Goal: Contribute content: Add original content to the website for others to see

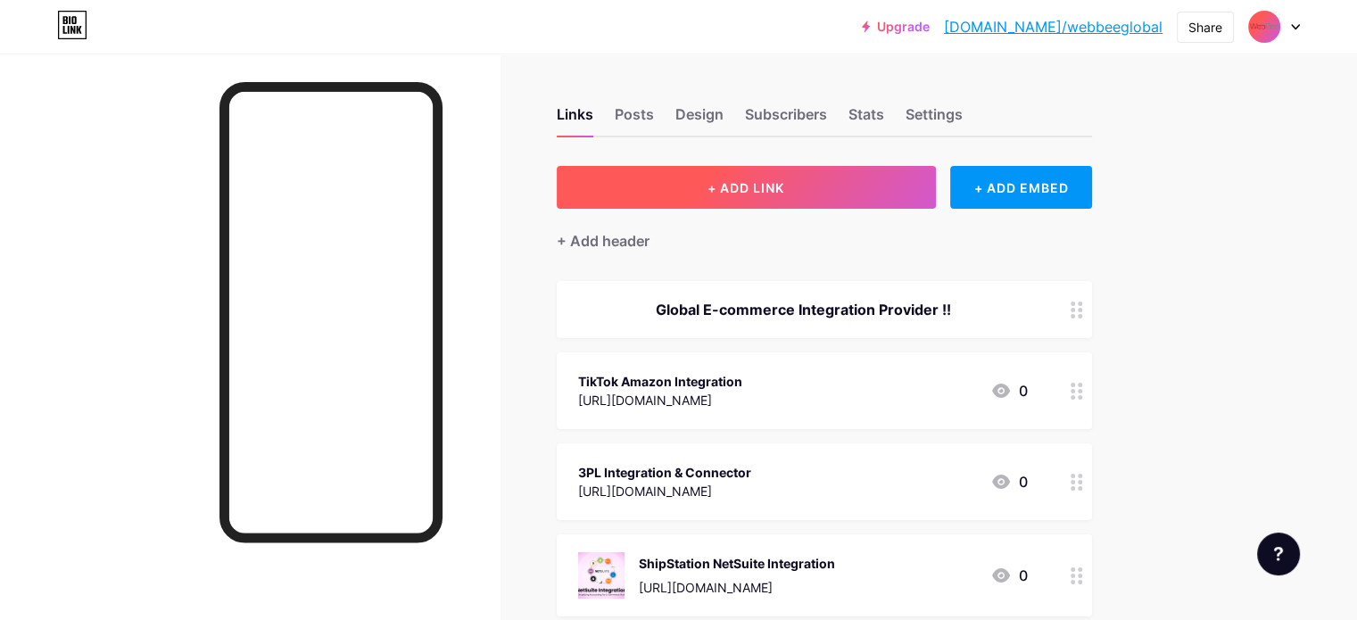
click at [882, 190] on button "+ ADD LINK" at bounding box center [746, 187] width 379 height 43
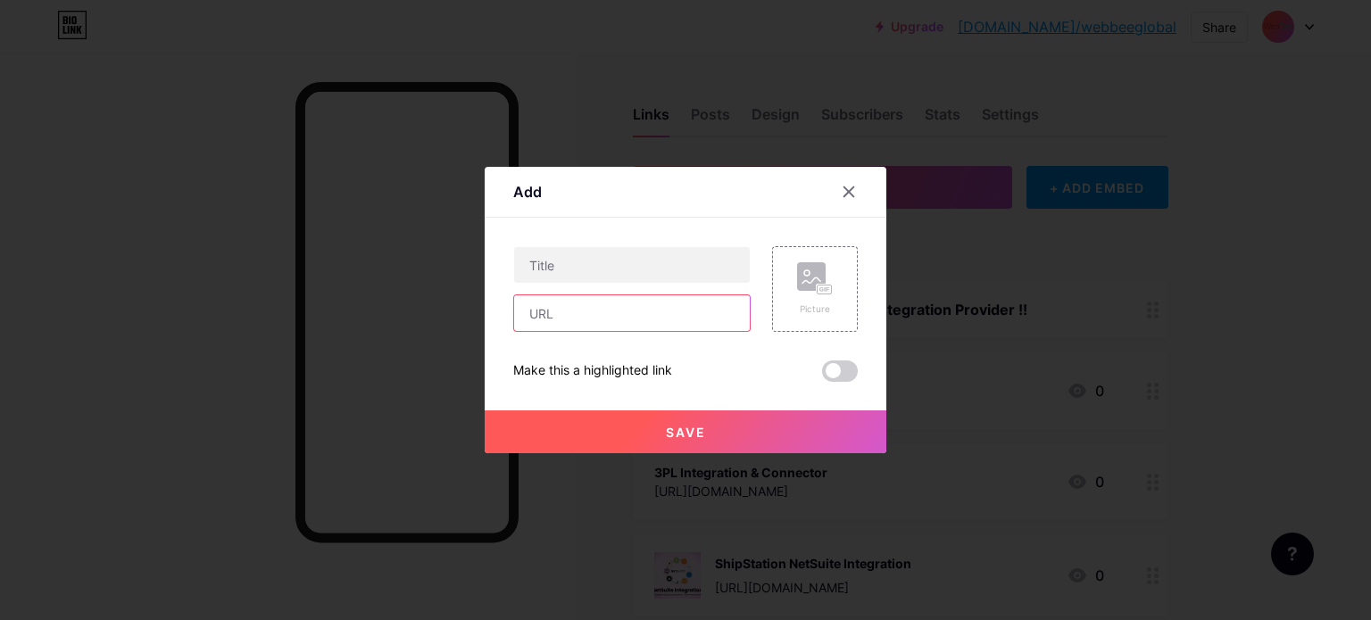
click at [613, 322] on input "text" at bounding box center [632, 313] width 236 height 36
paste input "[URL][DOMAIN_NAME][PERSON_NAME]"
type input "[URL][DOMAIN_NAME][PERSON_NAME]"
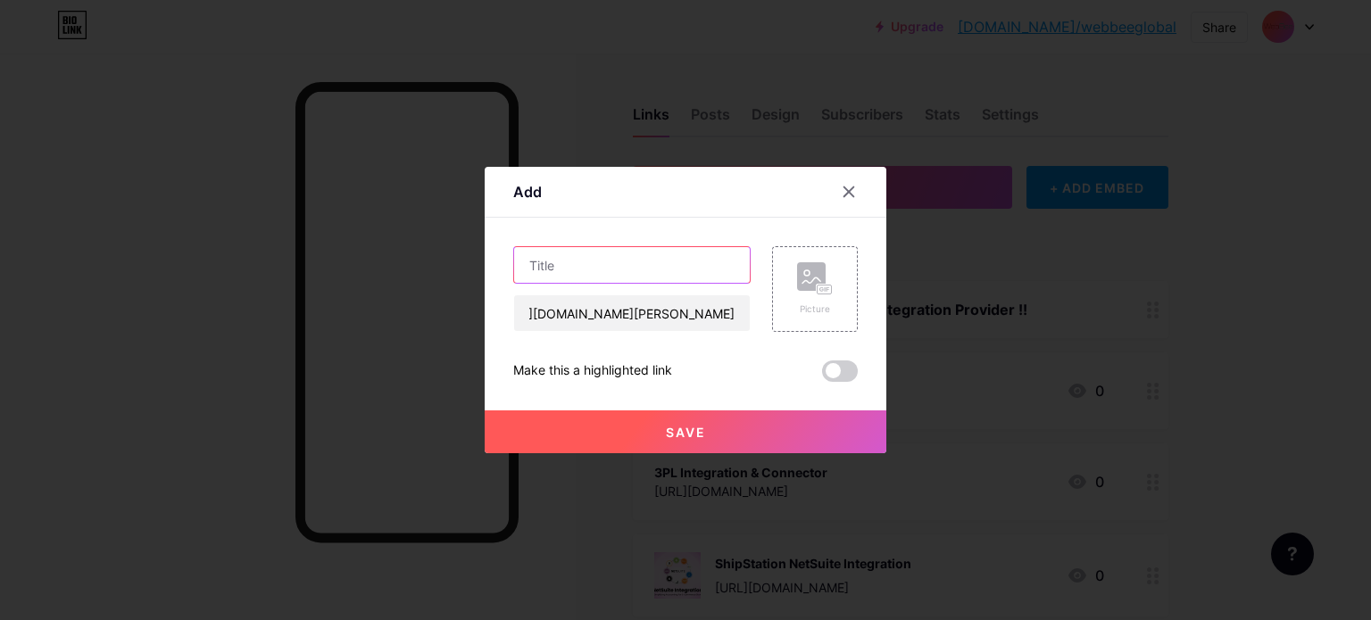
scroll to position [0, 0]
click at [614, 274] on input "text" at bounding box center [632, 265] width 236 height 36
click at [821, 275] on rect at bounding box center [811, 276] width 29 height 29
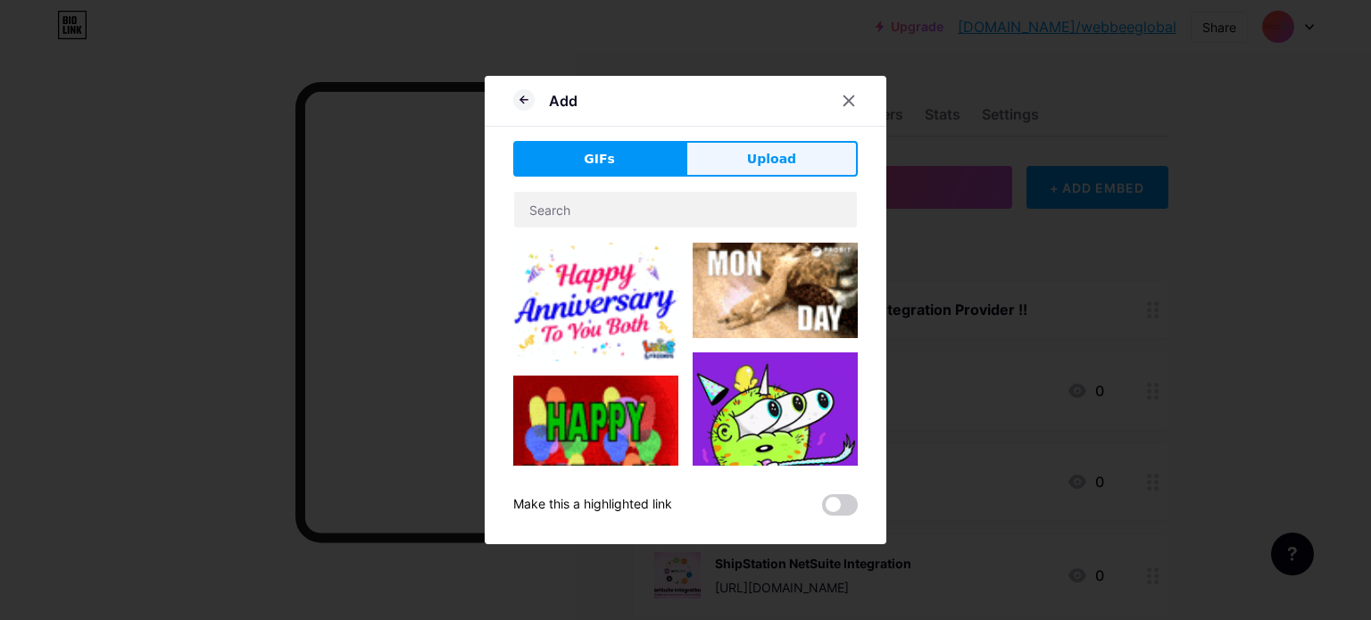
click at [775, 167] on span "Upload" at bounding box center [771, 159] width 49 height 19
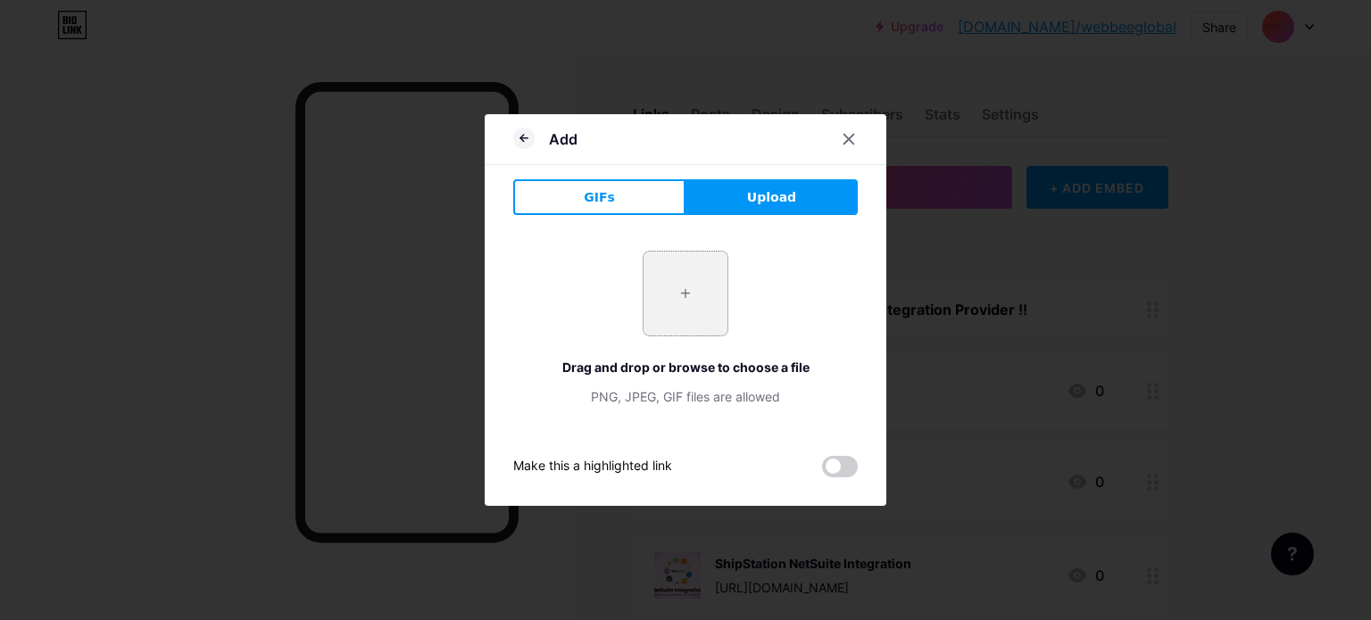
click at [698, 283] on input "file" at bounding box center [685, 294] width 84 height 84
type input "C:\fakepath\WebBeeBlogSmallCreative1.webp"
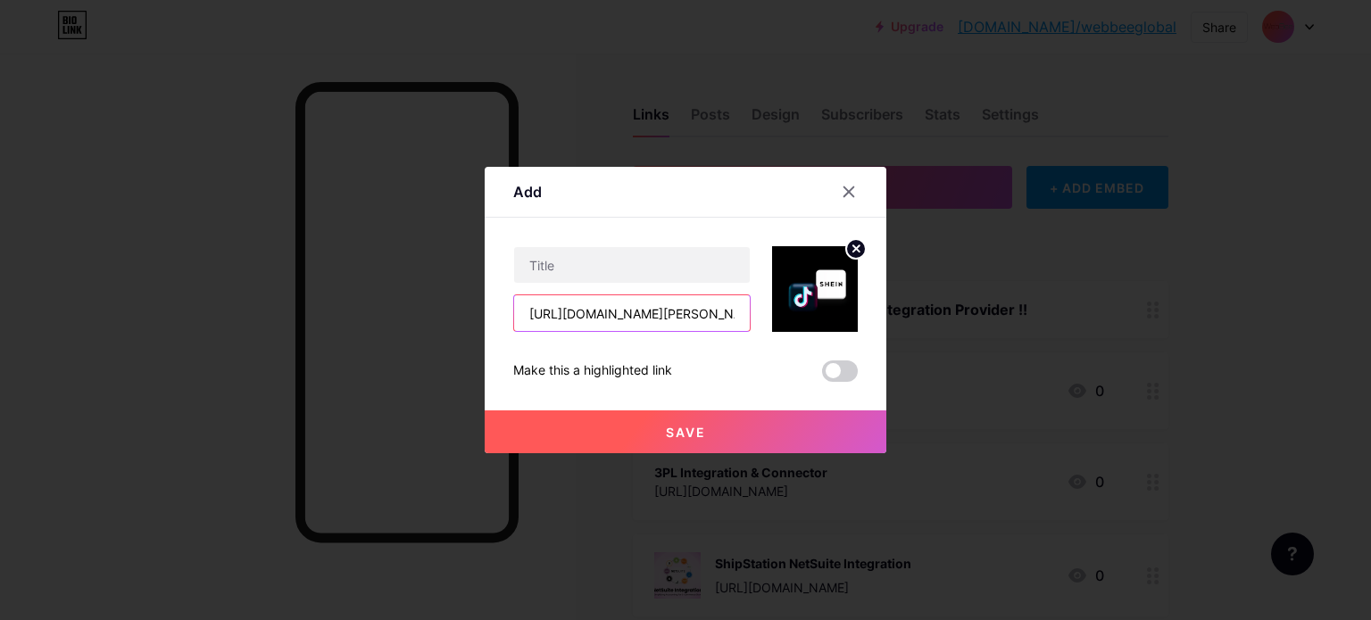
click at [691, 317] on input "[URL][DOMAIN_NAME][PERSON_NAME]" at bounding box center [632, 313] width 236 height 36
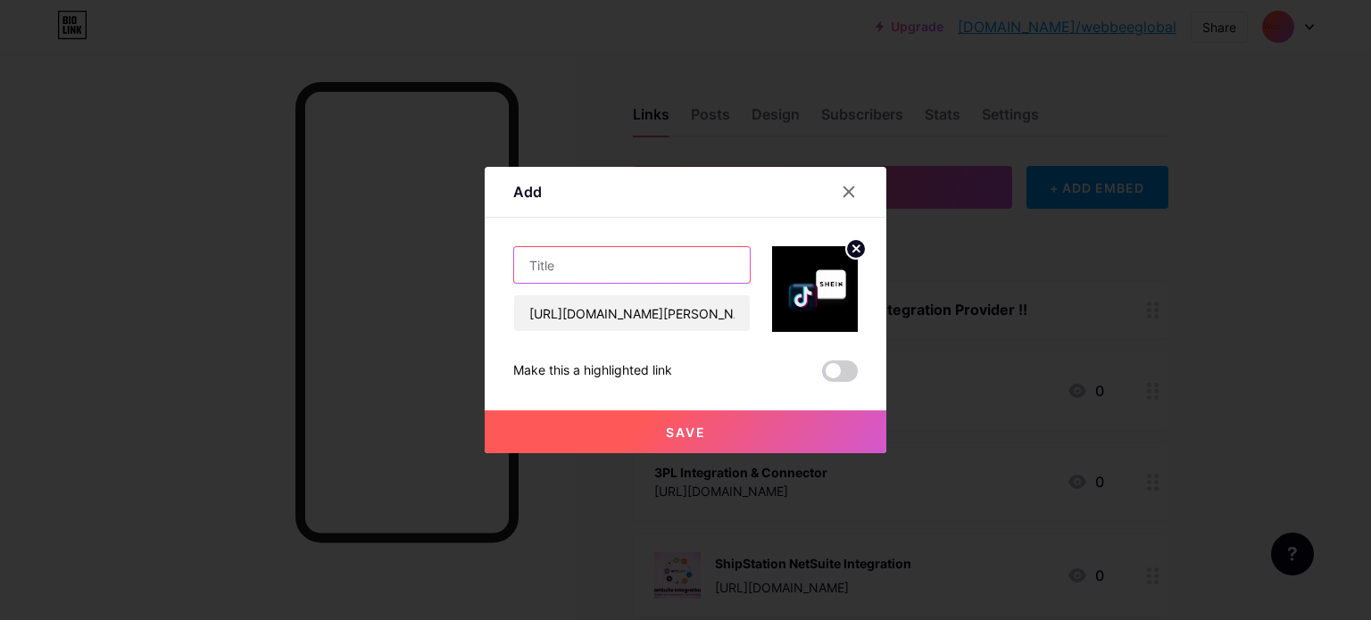
click at [654, 256] on input "text" at bounding box center [632, 265] width 236 height 36
type input "[PERSON_NAME] TikTok Fulfillment Integration"
click at [759, 436] on button "Save" at bounding box center [686, 432] width 402 height 43
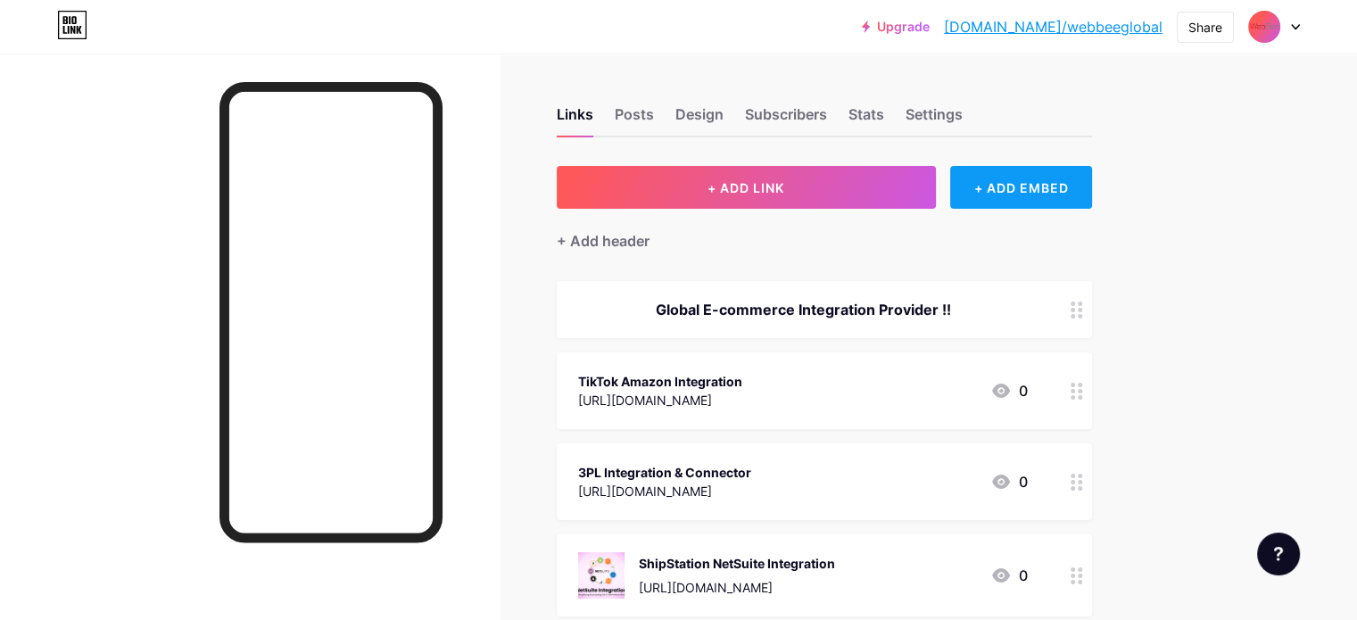
click at [1092, 198] on div "+ ADD EMBED" at bounding box center [1021, 187] width 142 height 43
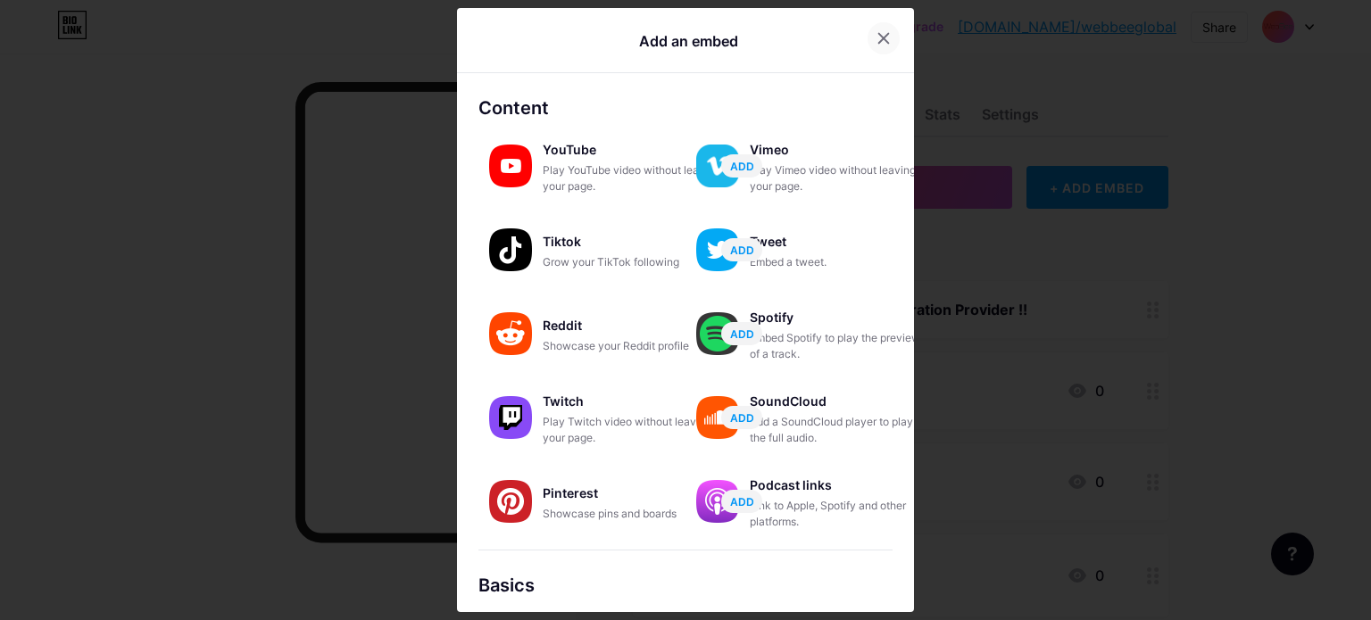
click at [880, 31] on icon at bounding box center [883, 38] width 14 height 14
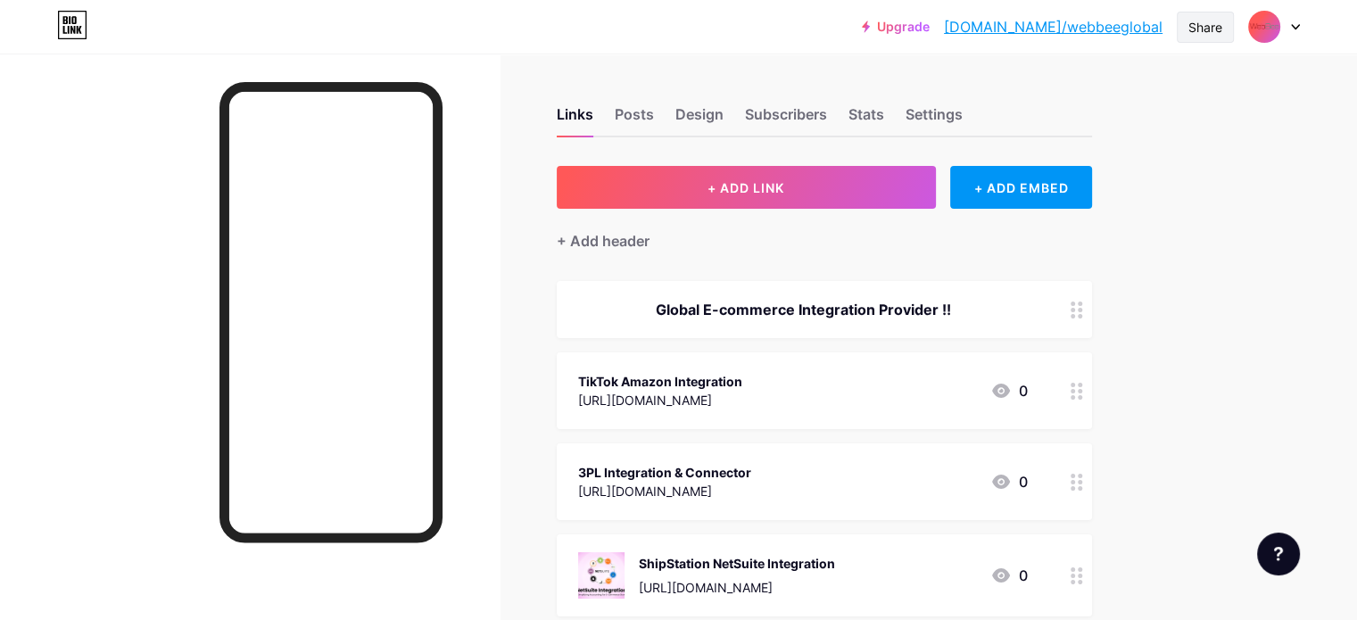
click at [1199, 24] on div "Share" at bounding box center [1206, 27] width 34 height 19
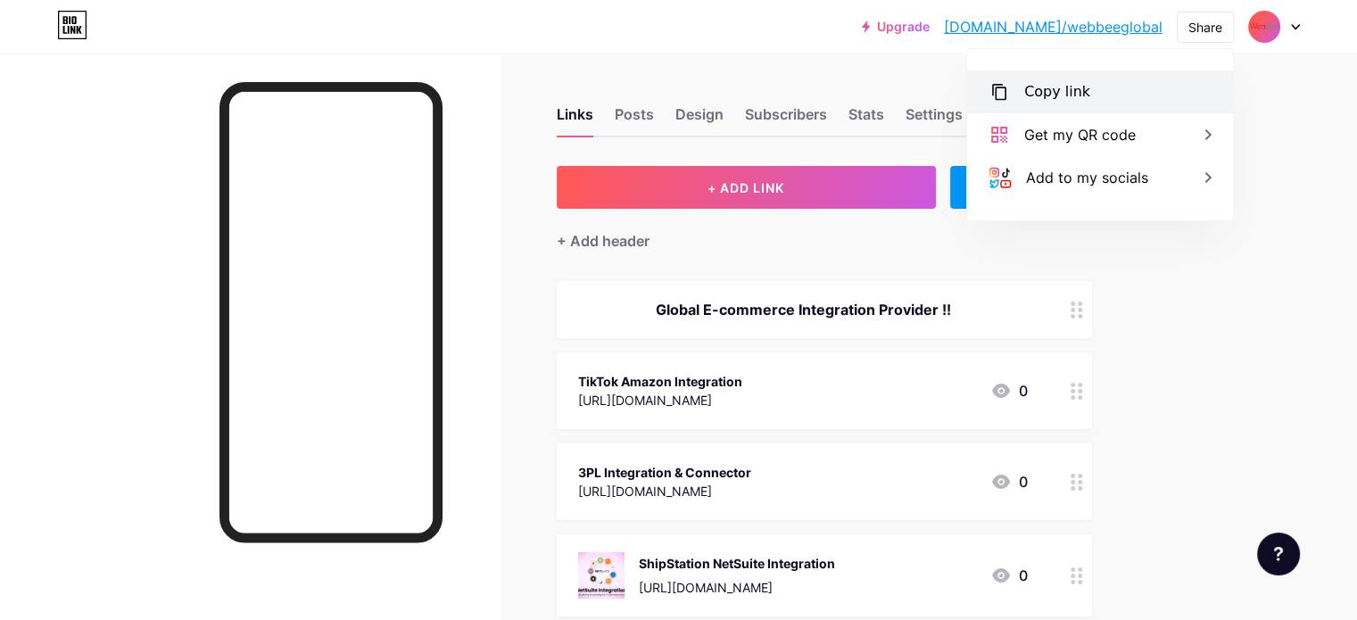
click at [1066, 104] on div "Copy link" at bounding box center [1100, 92] width 266 height 43
